Goal: Find specific page/section: Locate item on page

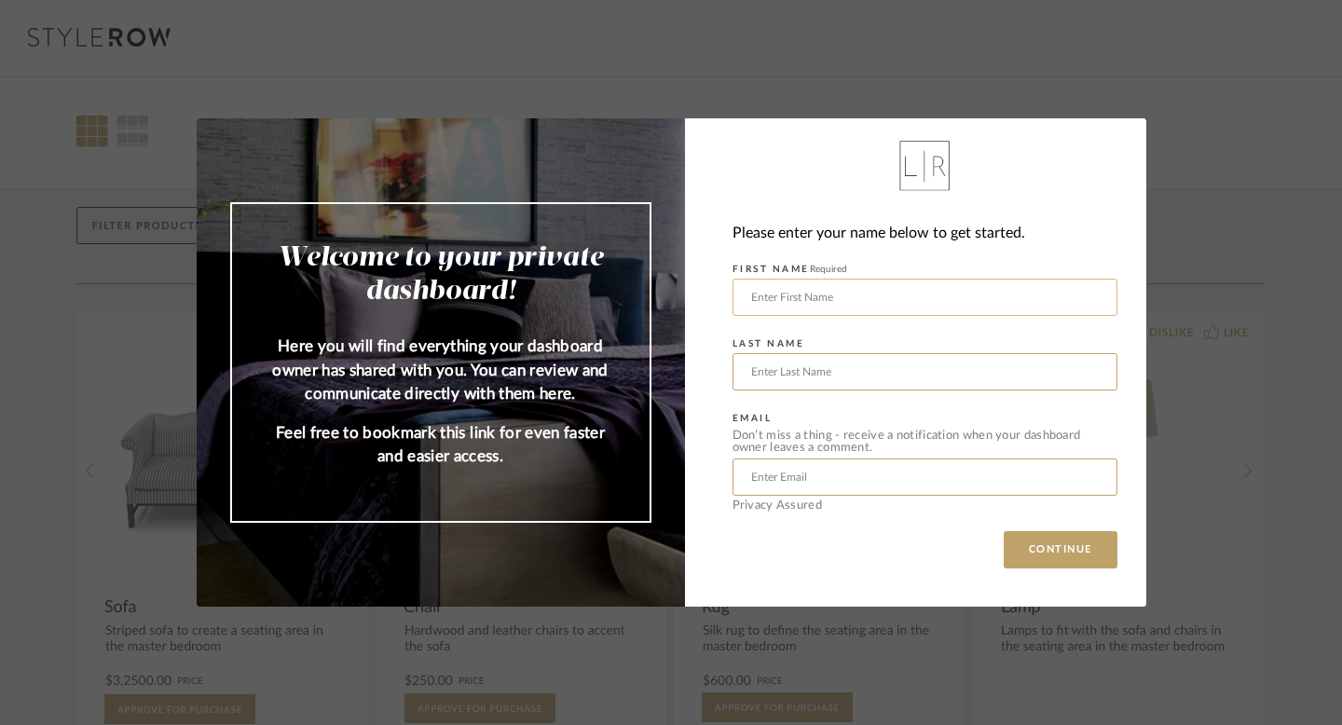
click at [806, 310] on input "text" at bounding box center [924, 297] width 385 height 37
type input "[PERSON_NAME]"
type input "MERKAC"
type input "[PERSON_NAME][EMAIL_ADDRESS][DOMAIN_NAME]"
click at [1057, 555] on button "CONTINUE" at bounding box center [1061, 549] width 114 height 37
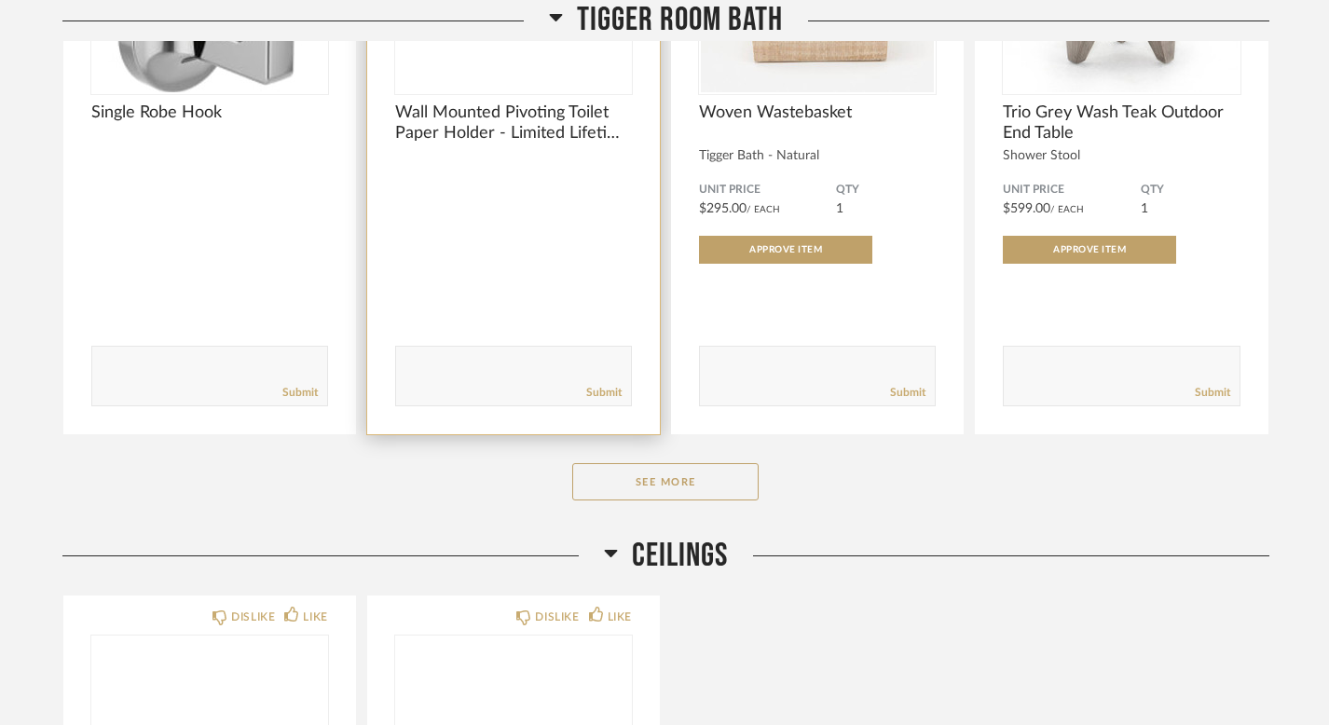
scroll to position [12460, 0]
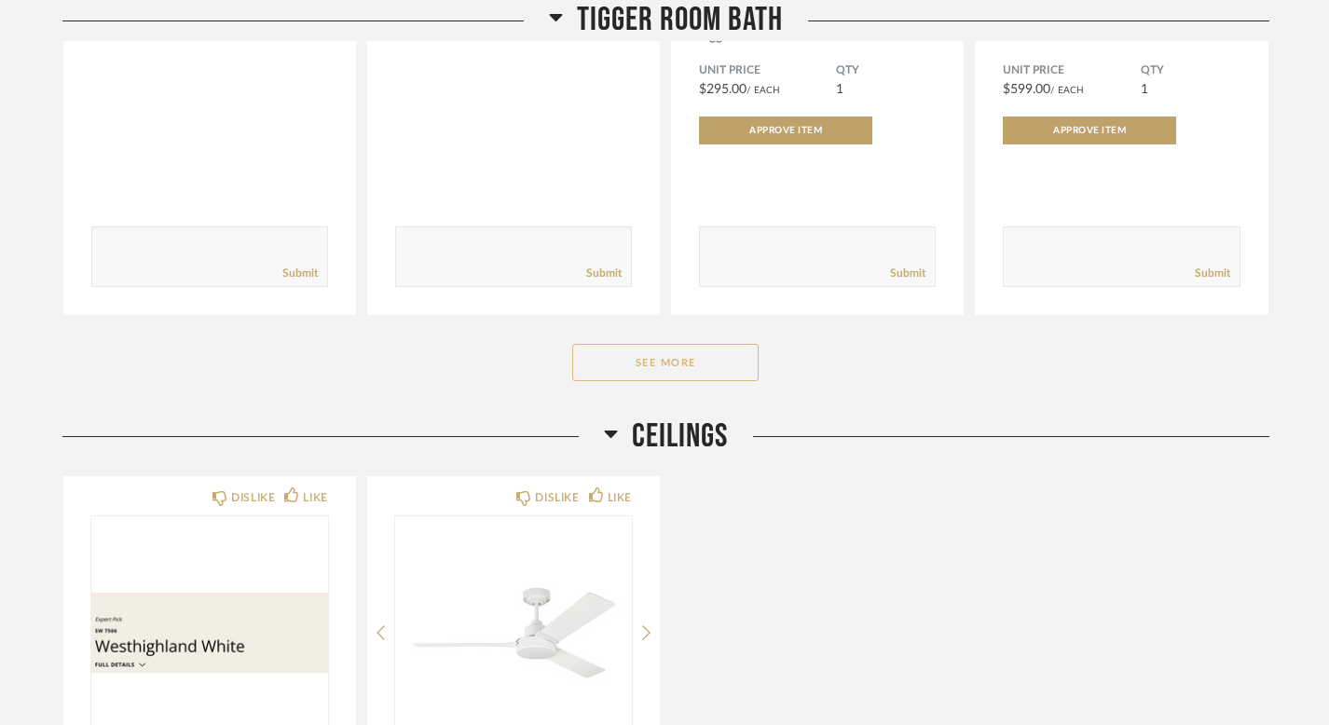
click at [669, 381] on button "See More" at bounding box center [665, 362] width 186 height 37
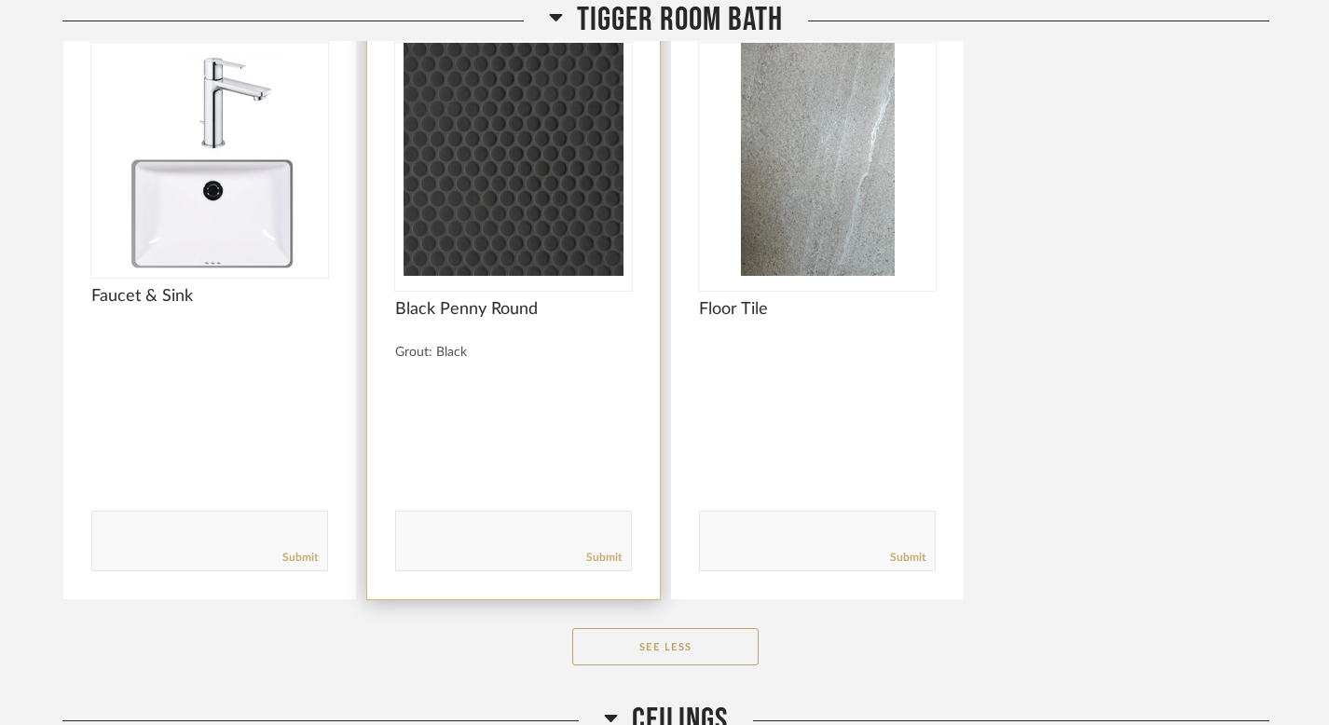
scroll to position [14623, 0]
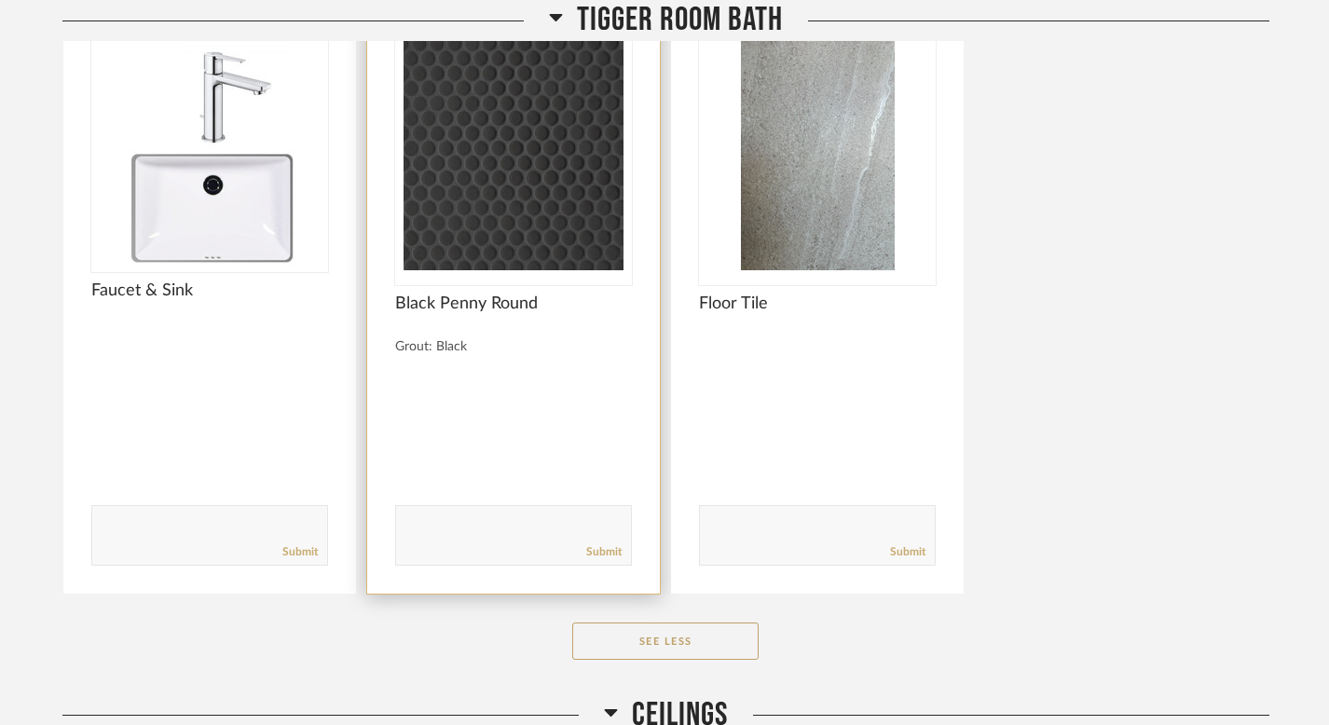
click at [504, 222] on img "0" at bounding box center [513, 153] width 237 height 233
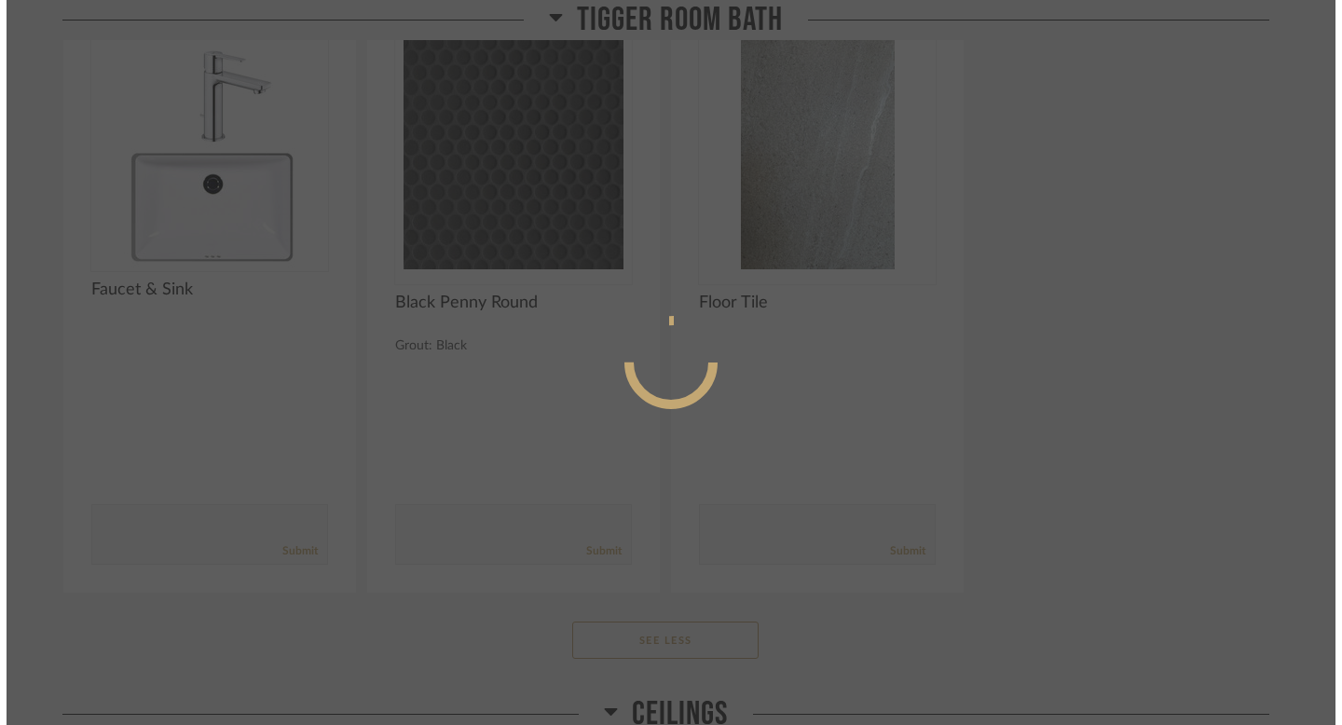
scroll to position [0, 0]
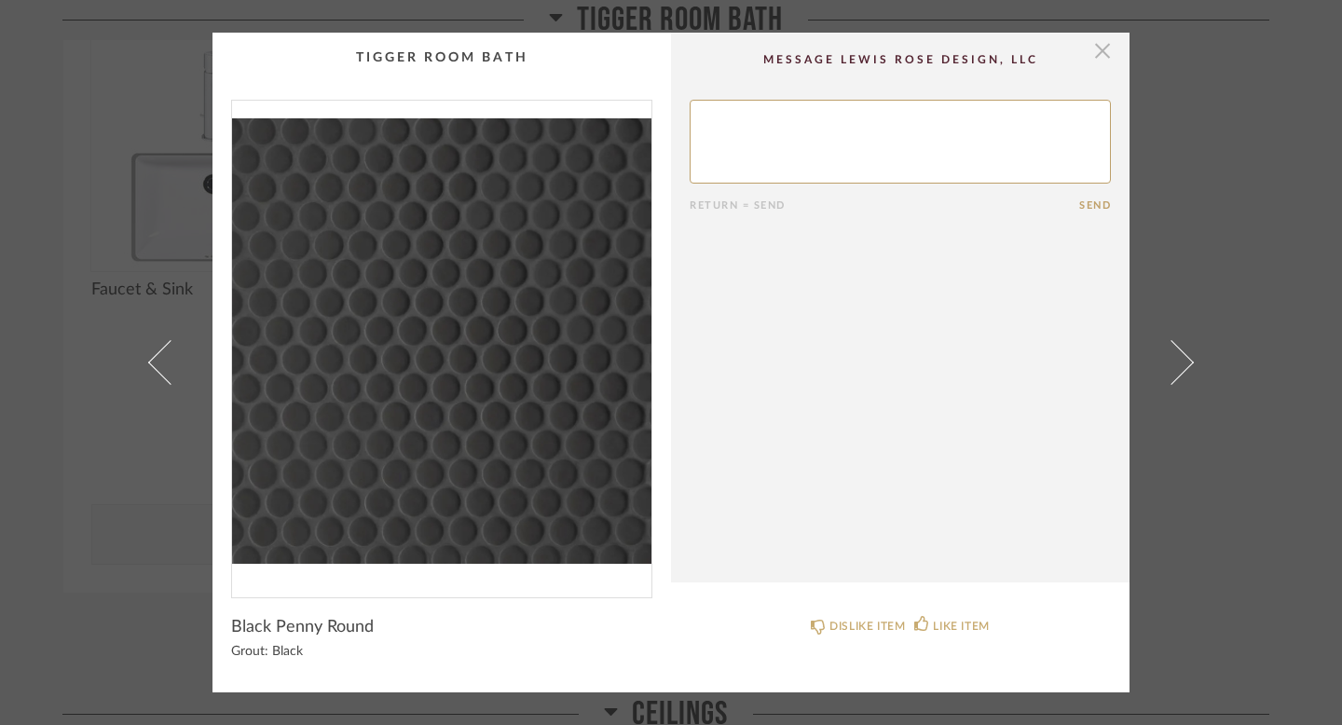
click at [1101, 55] on span "button" at bounding box center [1102, 51] width 37 height 37
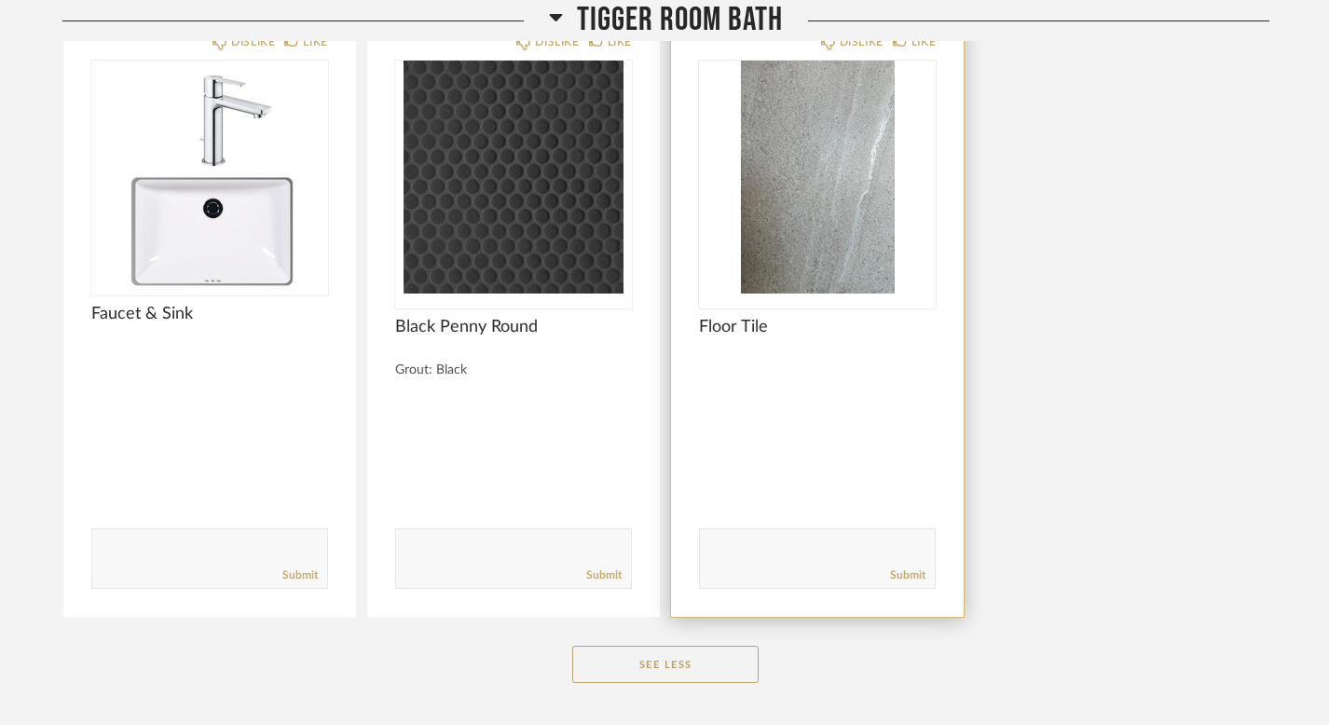
scroll to position [14610, 0]
